Goal: Navigation & Orientation: Find specific page/section

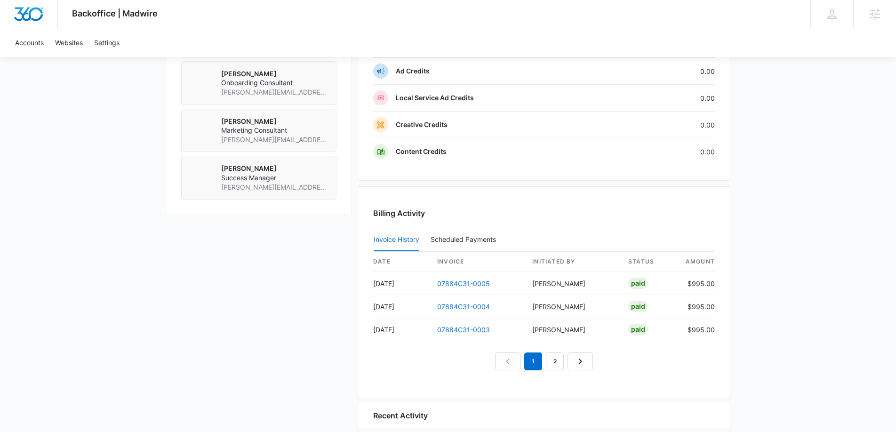
scroll to position [750, 0]
click at [553, 363] on link "2" at bounding box center [555, 362] width 18 height 18
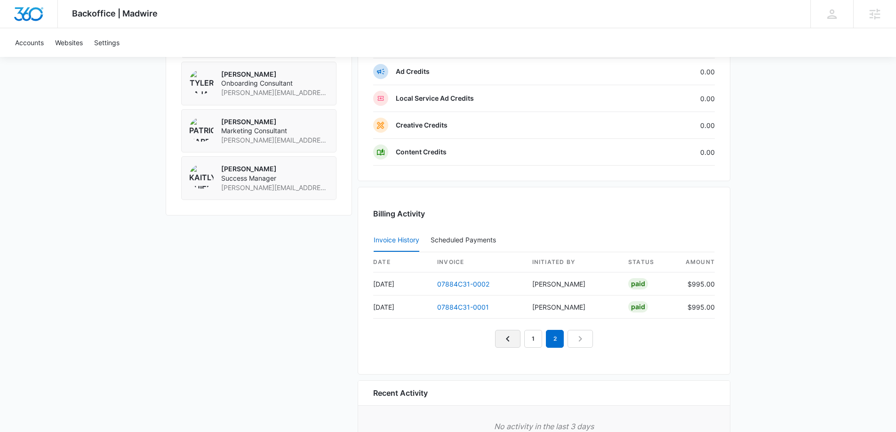
click at [510, 341] on icon "Previous Page" at bounding box center [507, 338] width 11 height 11
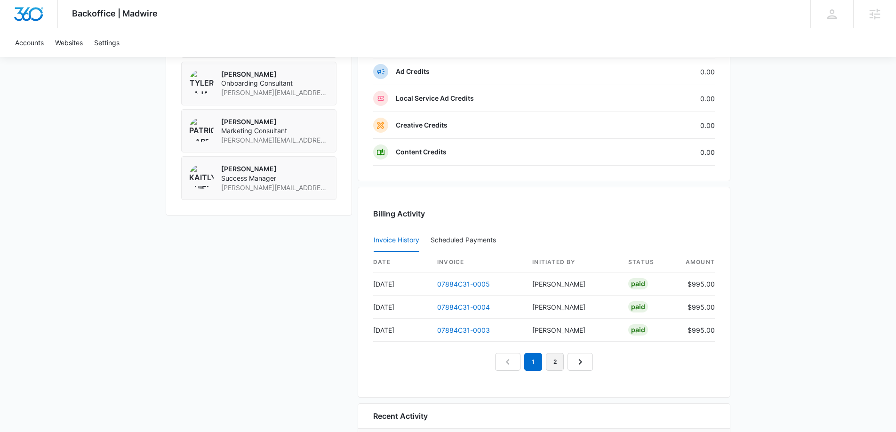
click at [563, 364] on link "2" at bounding box center [555, 362] width 18 height 18
